Goal: Find specific fact: Find specific fact

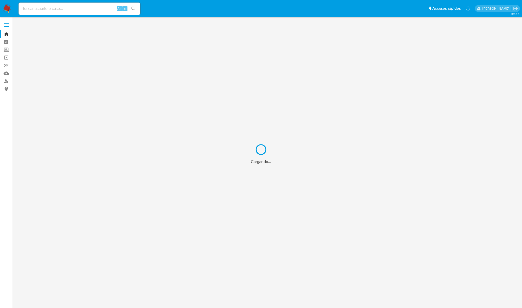
click at [78, 7] on div "Cargando..." at bounding box center [261, 154] width 522 height 308
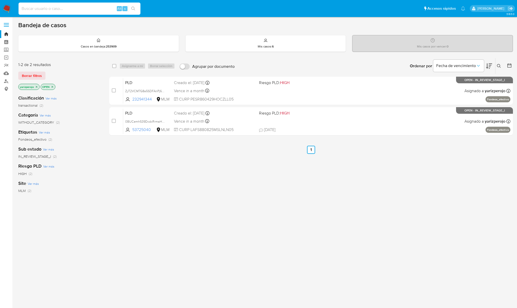
click at [78, 6] on input at bounding box center [80, 8] width 122 height 7
paste input "766483806"
type input "766483806"
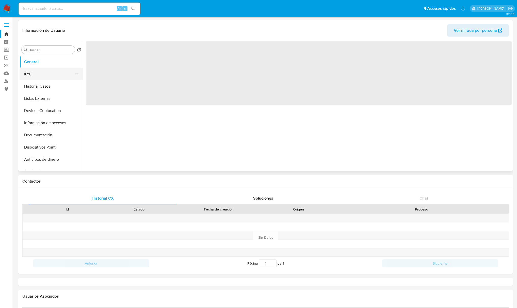
click at [32, 75] on button "KYC" at bounding box center [49, 74] width 59 height 12
select select "10"
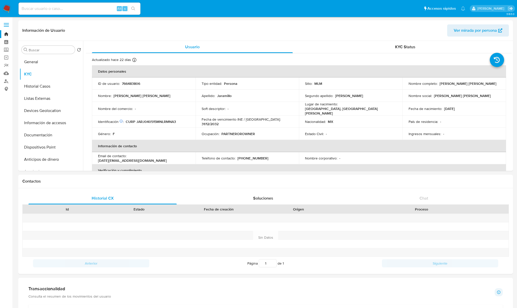
click at [64, 5] on div "Alt s" at bounding box center [80, 9] width 122 height 12
click at [67, 6] on input at bounding box center [80, 8] width 122 height 7
paste input "187869661"
type input "187869661"
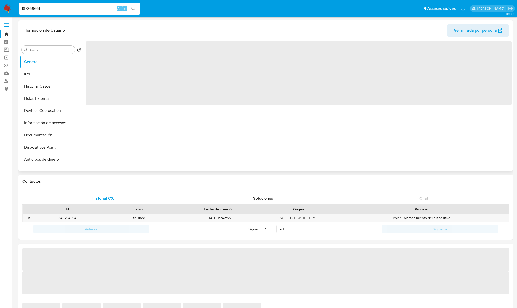
select select "10"
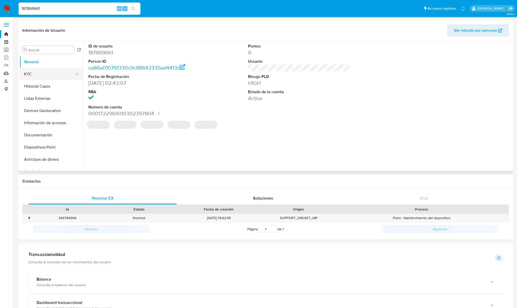
click at [37, 74] on button "KYC" at bounding box center [49, 74] width 59 height 12
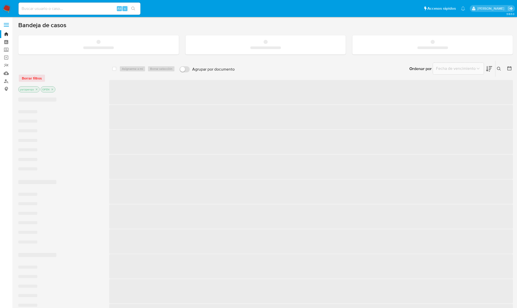
click at [50, 10] on input at bounding box center [80, 8] width 122 height 7
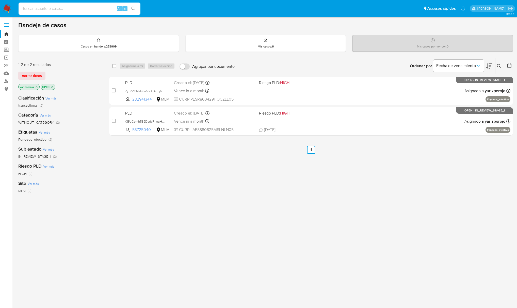
paste input "187869661"
type input "187869661"
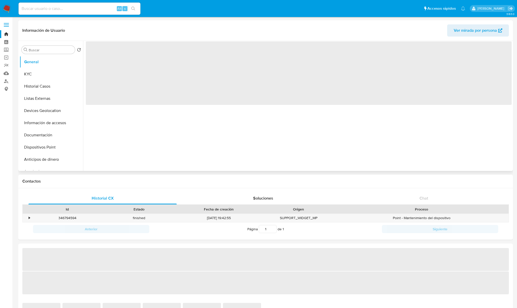
select select "10"
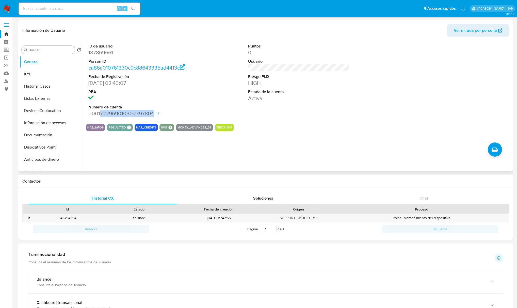
drag, startPoint x: 154, startPoint y: 112, endPoint x: 99, endPoint y: 112, distance: 54.6
click at [99, 112] on dd "0001722969010302397804 Fecha de apertura [DATE] 20:52 Estado ACTIVE" at bounding box center [138, 113] width 101 height 7
copy dd "722969010302397804"
